Goal: Task Accomplishment & Management: Use online tool/utility

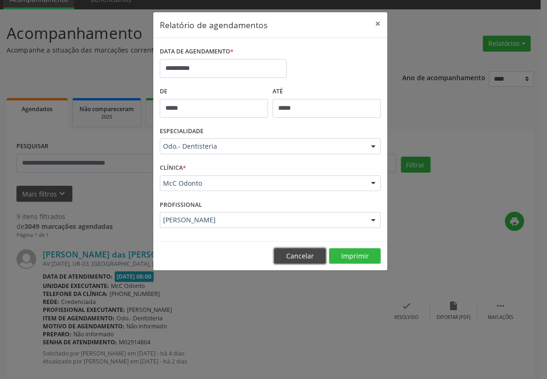
click at [299, 258] on button "Cancelar" at bounding box center [300, 256] width 52 height 16
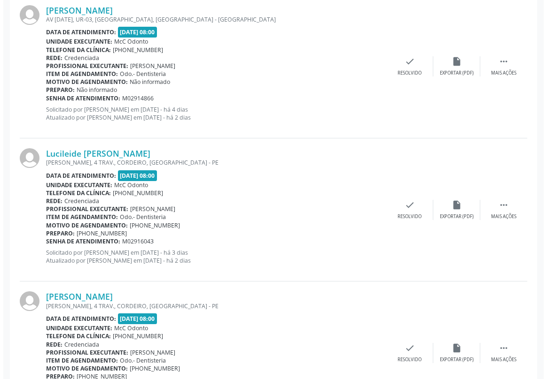
scroll to position [470, 0]
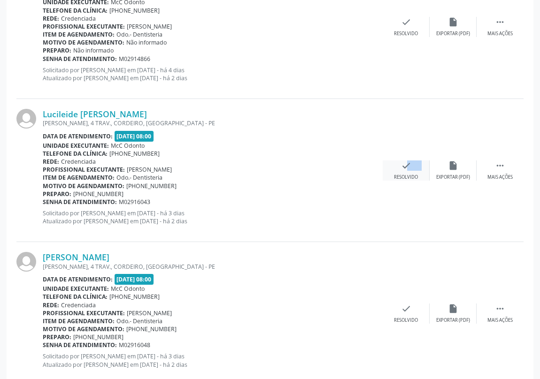
click at [395, 167] on div "check Resolvido" at bounding box center [406, 171] width 47 height 20
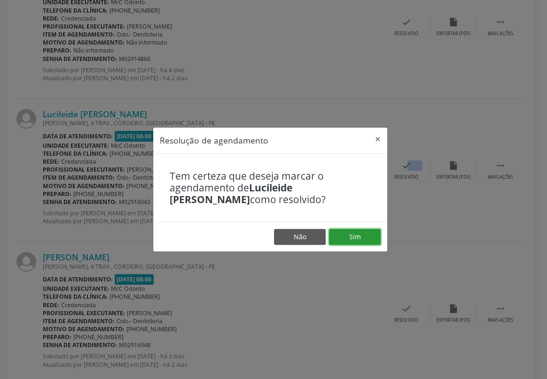
click at [358, 234] on button "Sim" at bounding box center [355, 237] width 52 height 16
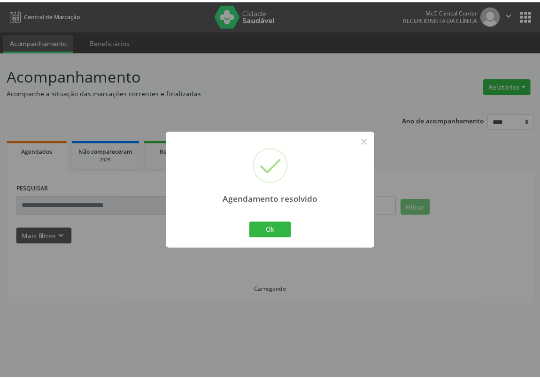
scroll to position [0, 0]
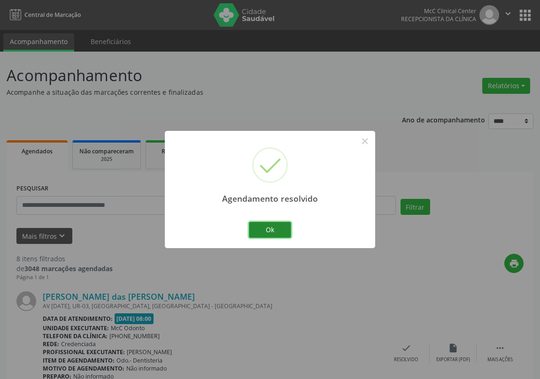
click at [251, 227] on button "Ok" at bounding box center [270, 230] width 42 height 16
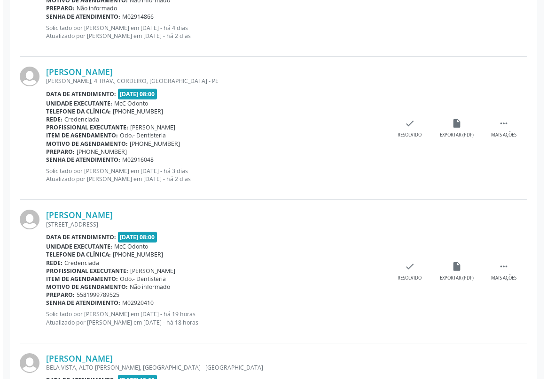
scroll to position [512, 0]
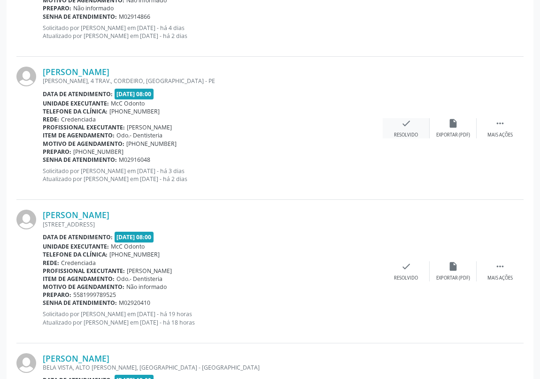
click at [409, 119] on icon "check" at bounding box center [406, 123] width 10 height 10
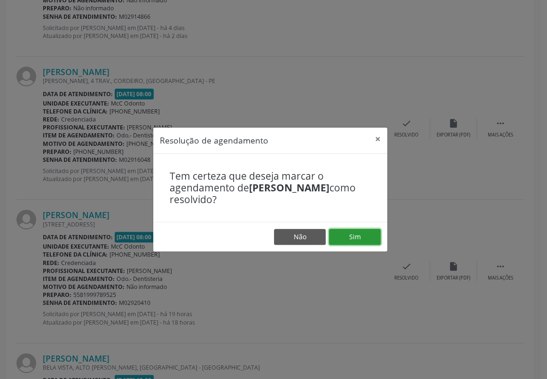
click at [338, 241] on button "Sim" at bounding box center [355, 237] width 52 height 16
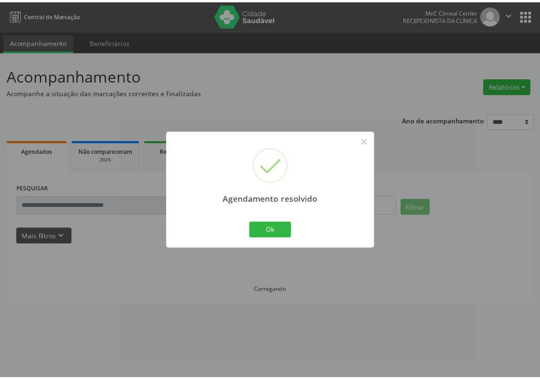
scroll to position [0, 0]
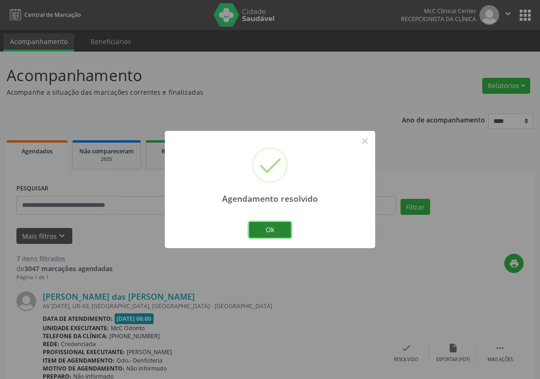
click at [265, 228] on button "Ok" at bounding box center [270, 230] width 42 height 16
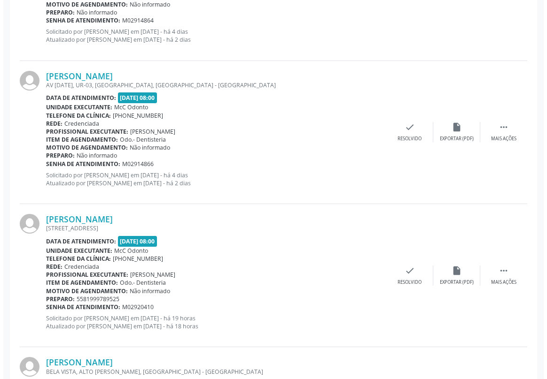
scroll to position [427, 0]
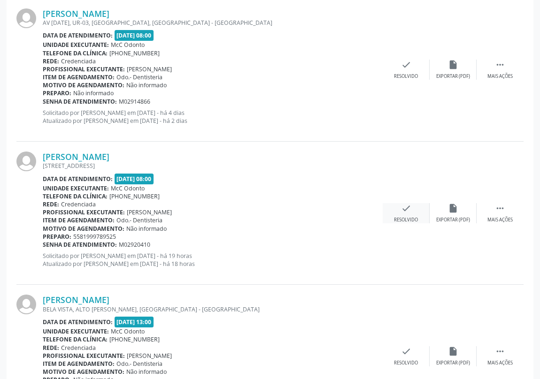
click at [402, 204] on icon "check" at bounding box center [406, 208] width 10 height 10
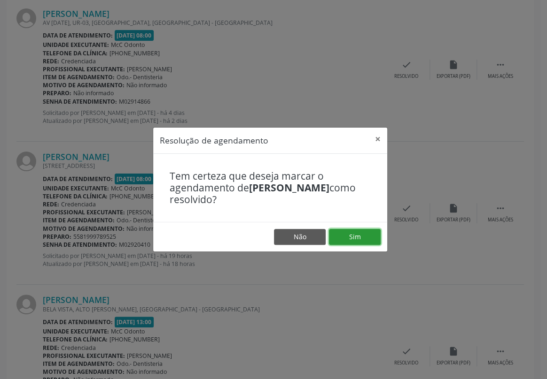
click at [352, 237] on button "Sim" at bounding box center [355, 237] width 52 height 16
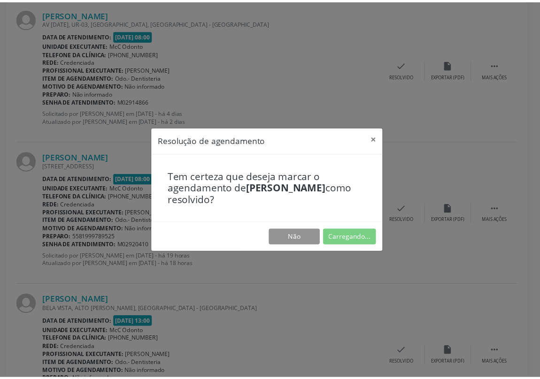
scroll to position [0, 0]
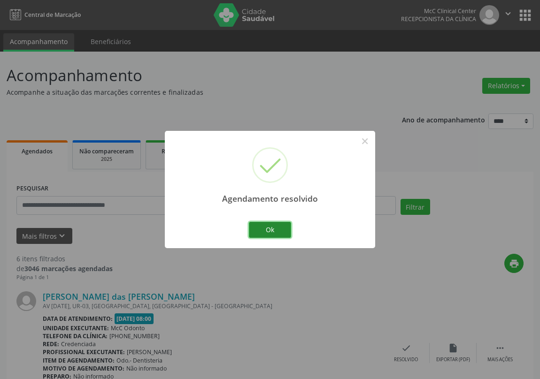
click at [283, 226] on button "Ok" at bounding box center [270, 230] width 42 height 16
